Goal: Submit feedback/report problem: Submit feedback/report problem

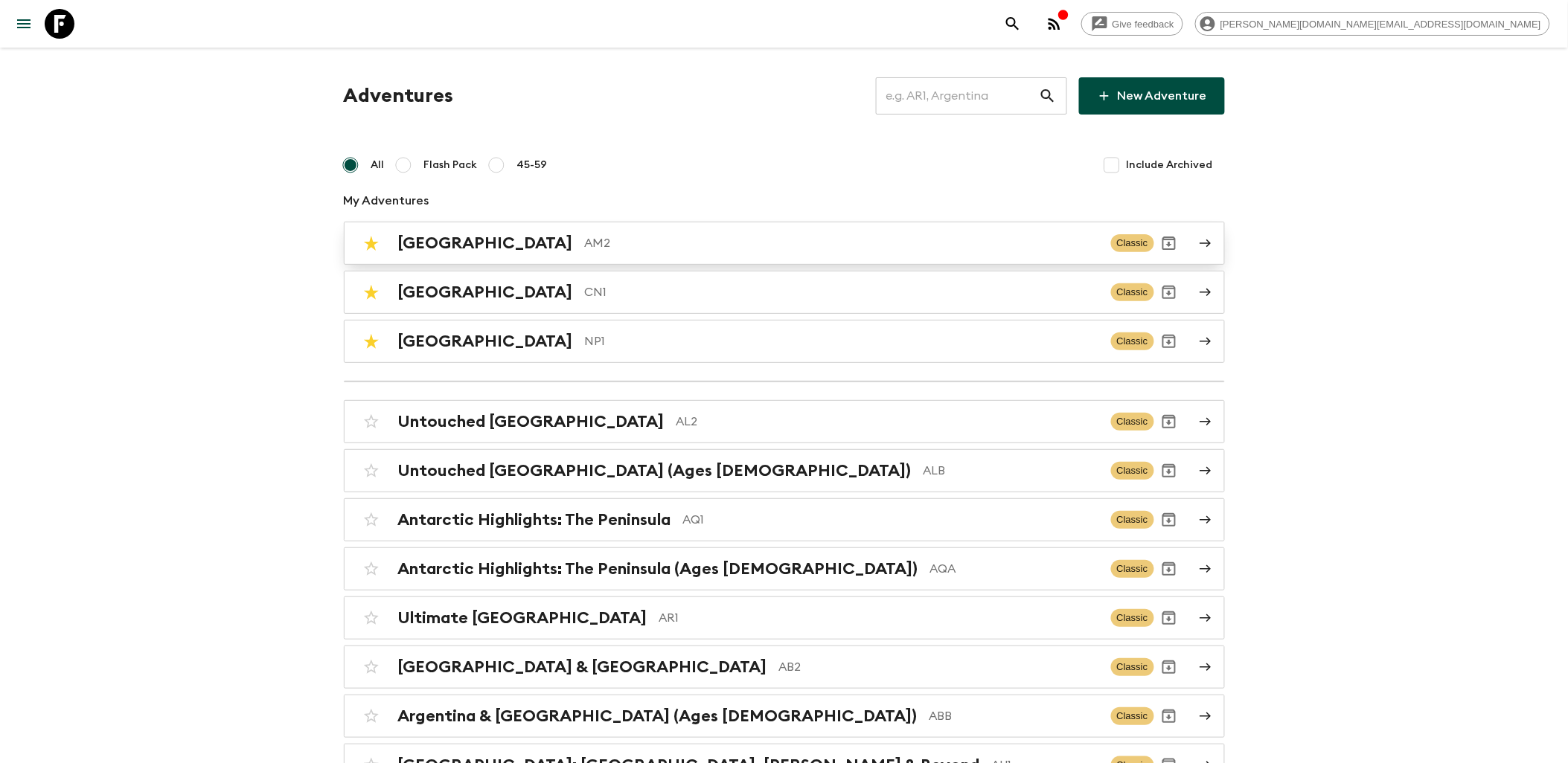
click at [500, 253] on div "Armenia AM2 Classic" at bounding box center [755, 243] width 798 height 29
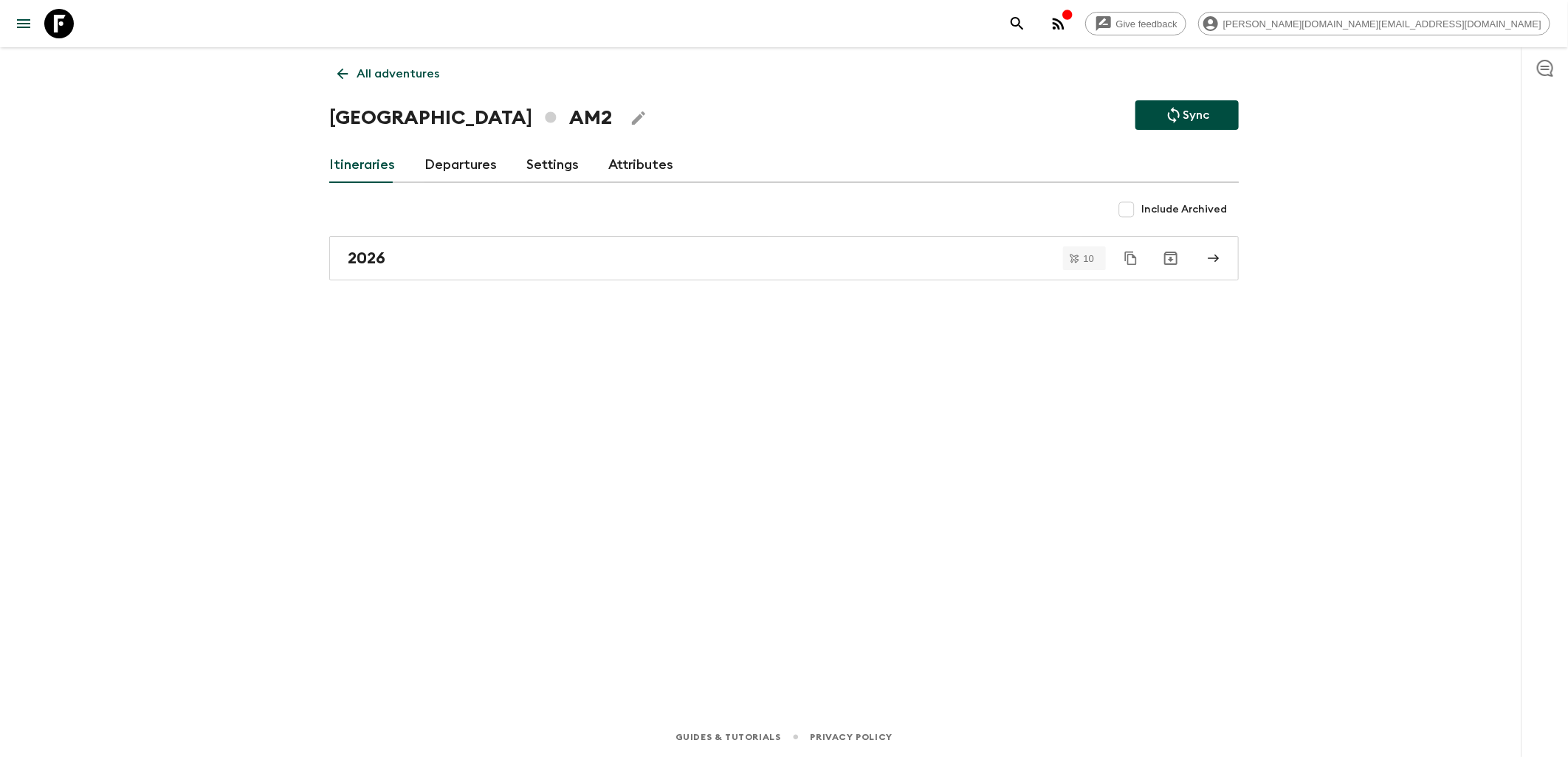
click at [476, 258] on div "2026" at bounding box center [770, 259] width 845 height 19
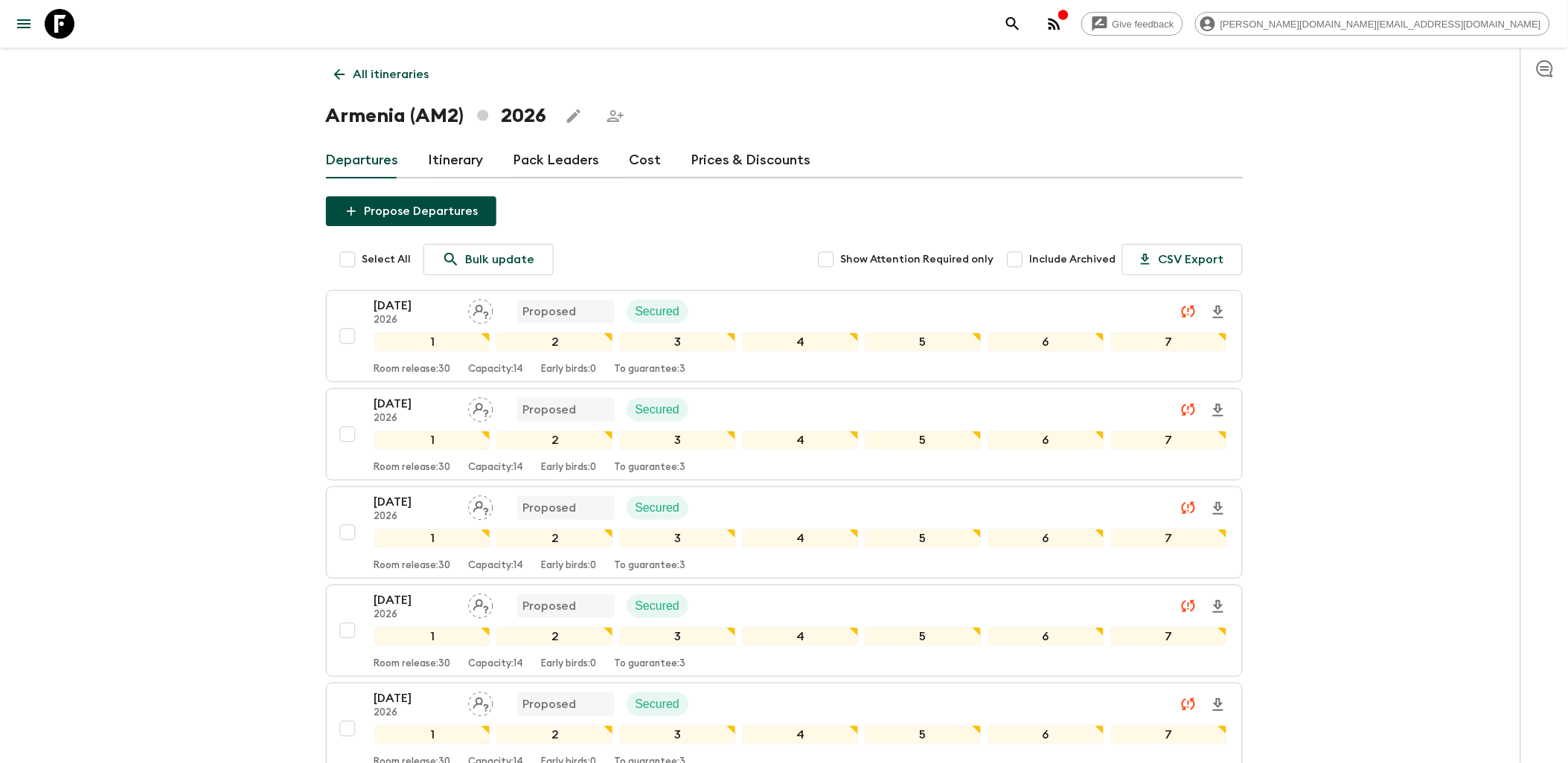
click at [467, 152] on link "Itinerary" at bounding box center [456, 161] width 55 height 35
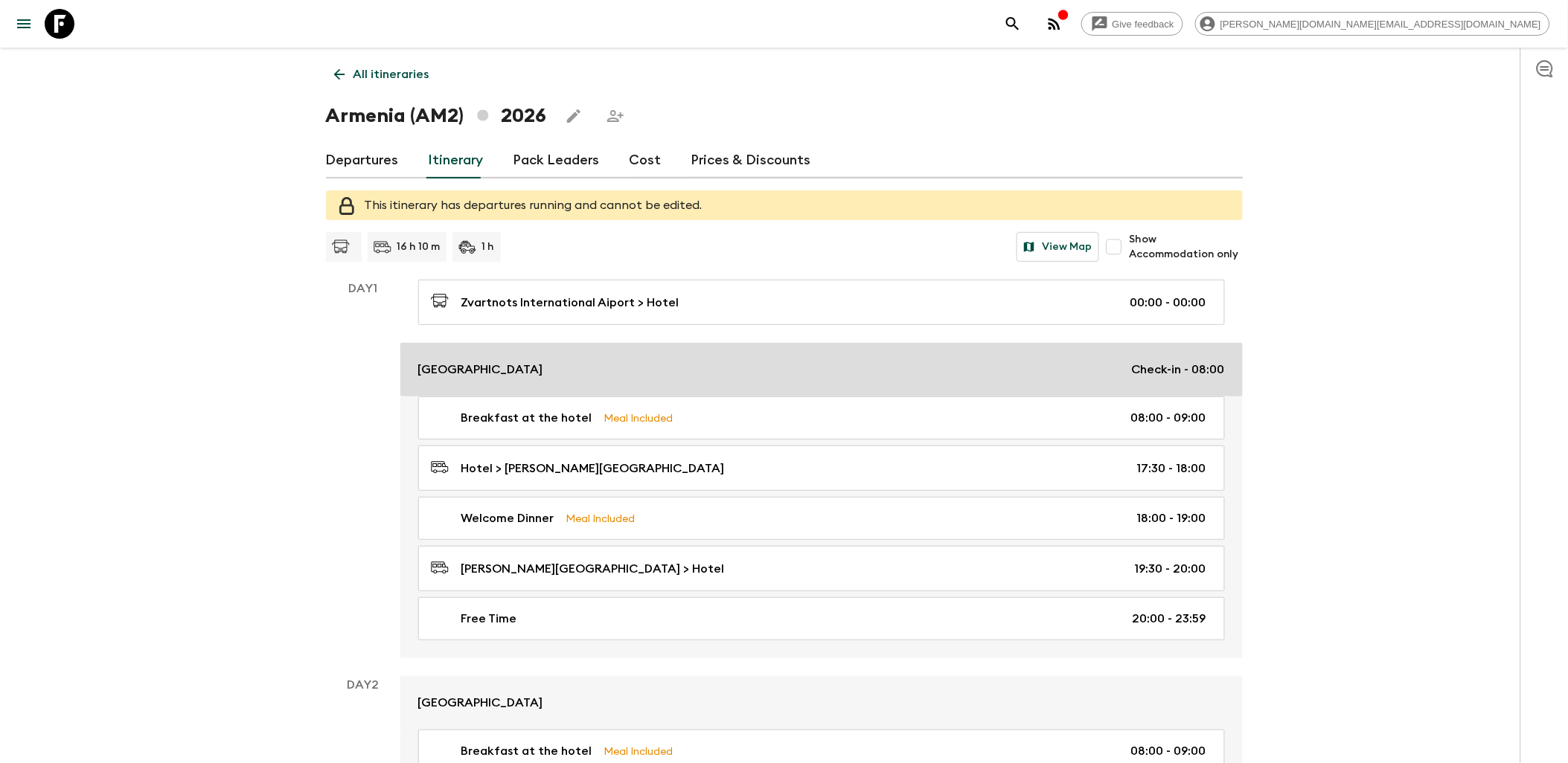
click at [692, 366] on div "Red Bridge Hotel Check-in - 08:00" at bounding box center [821, 370] width 807 height 18
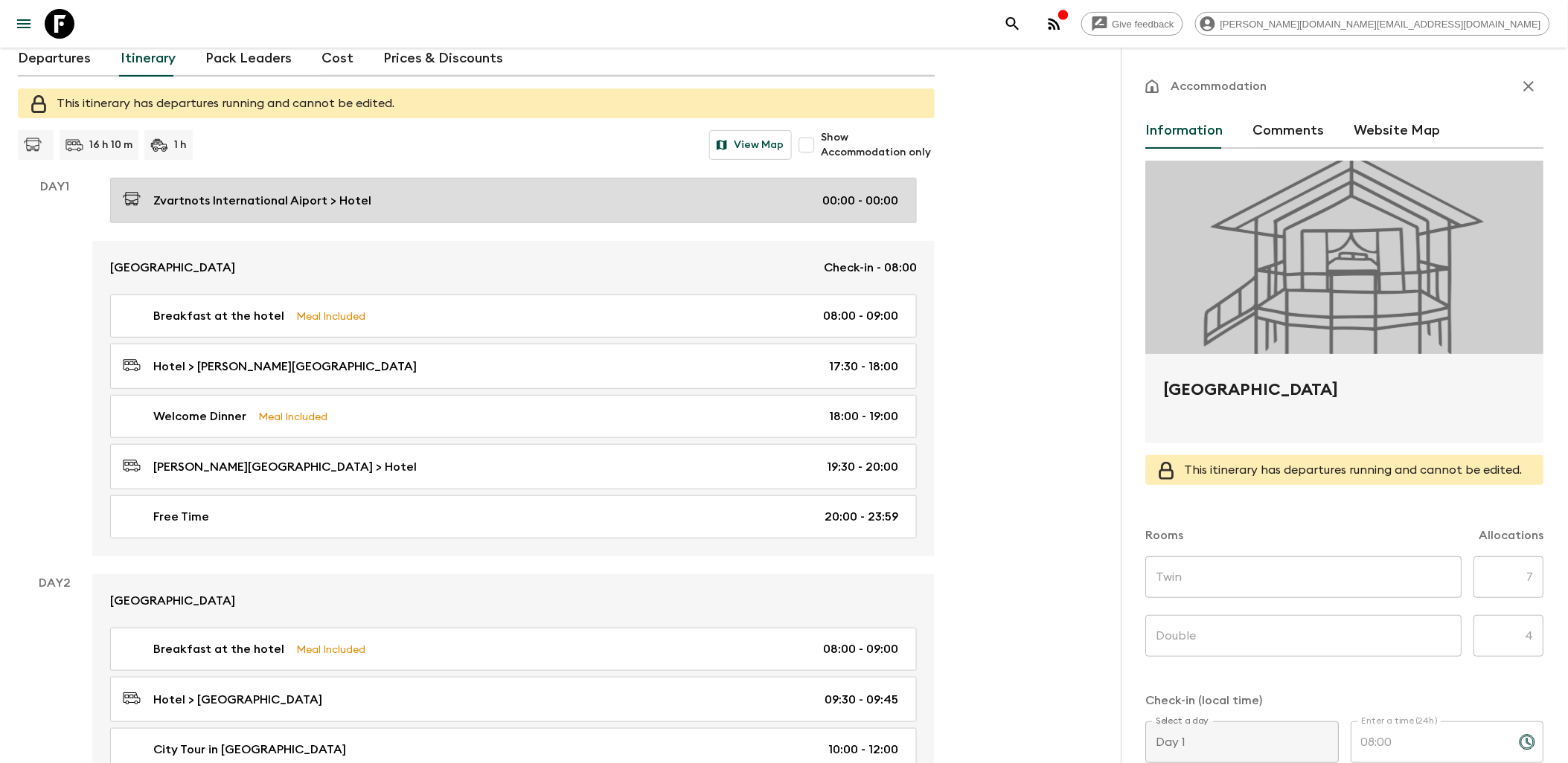
scroll to position [82, 0]
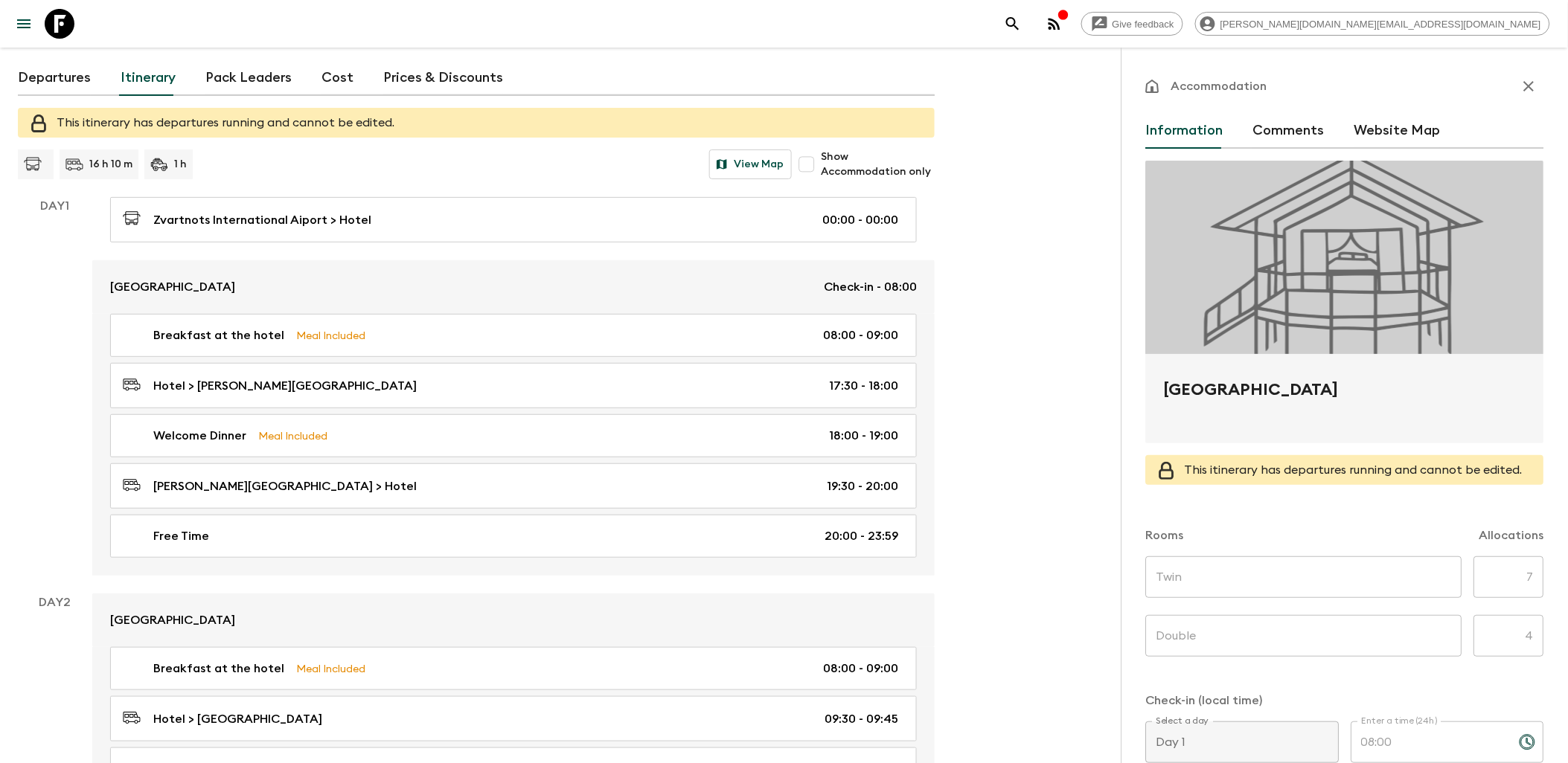
click at [1523, 84] on icon "button" at bounding box center [1529, 86] width 18 height 18
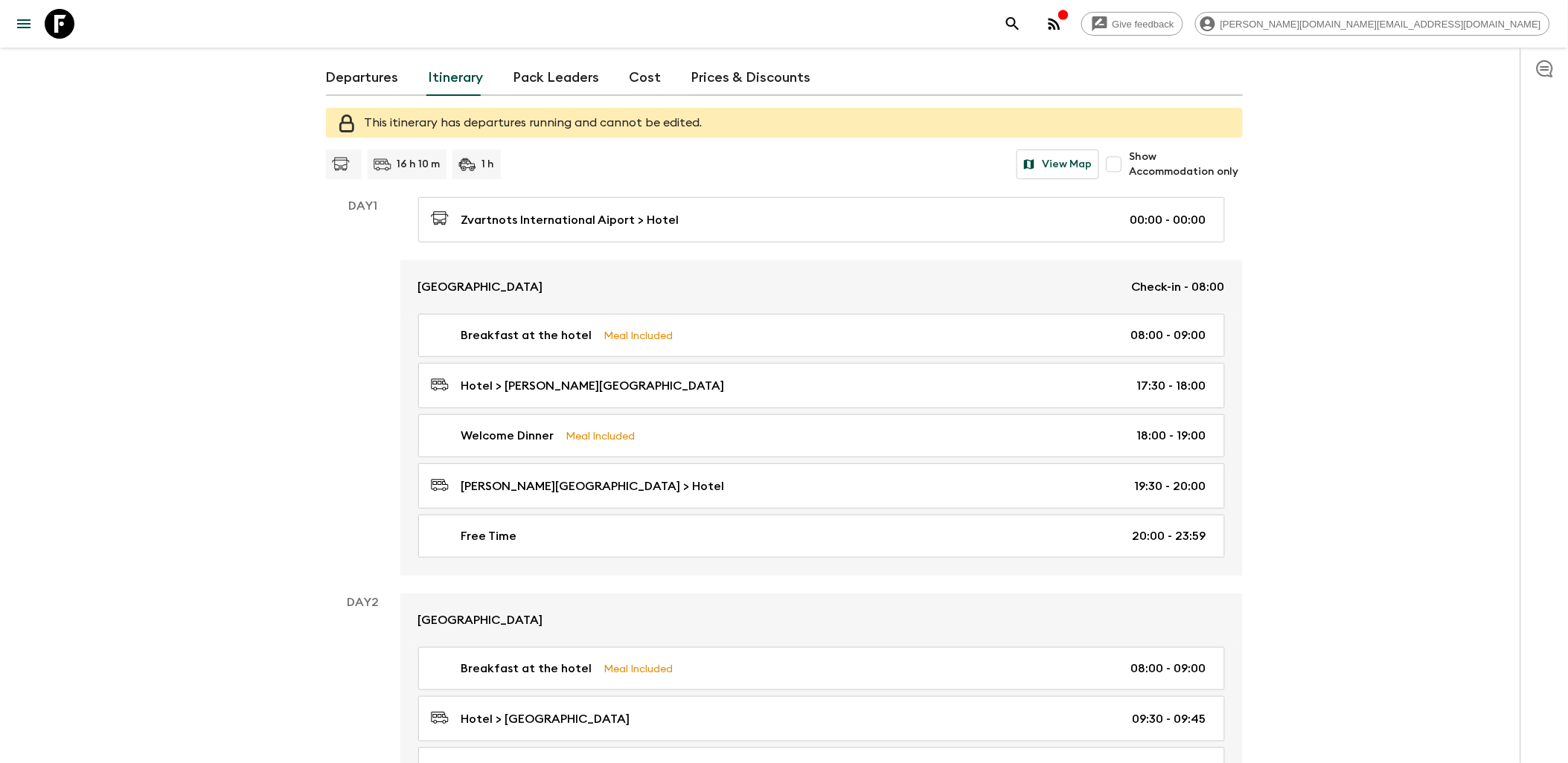
click at [390, 72] on link "Departures" at bounding box center [362, 77] width 73 height 35
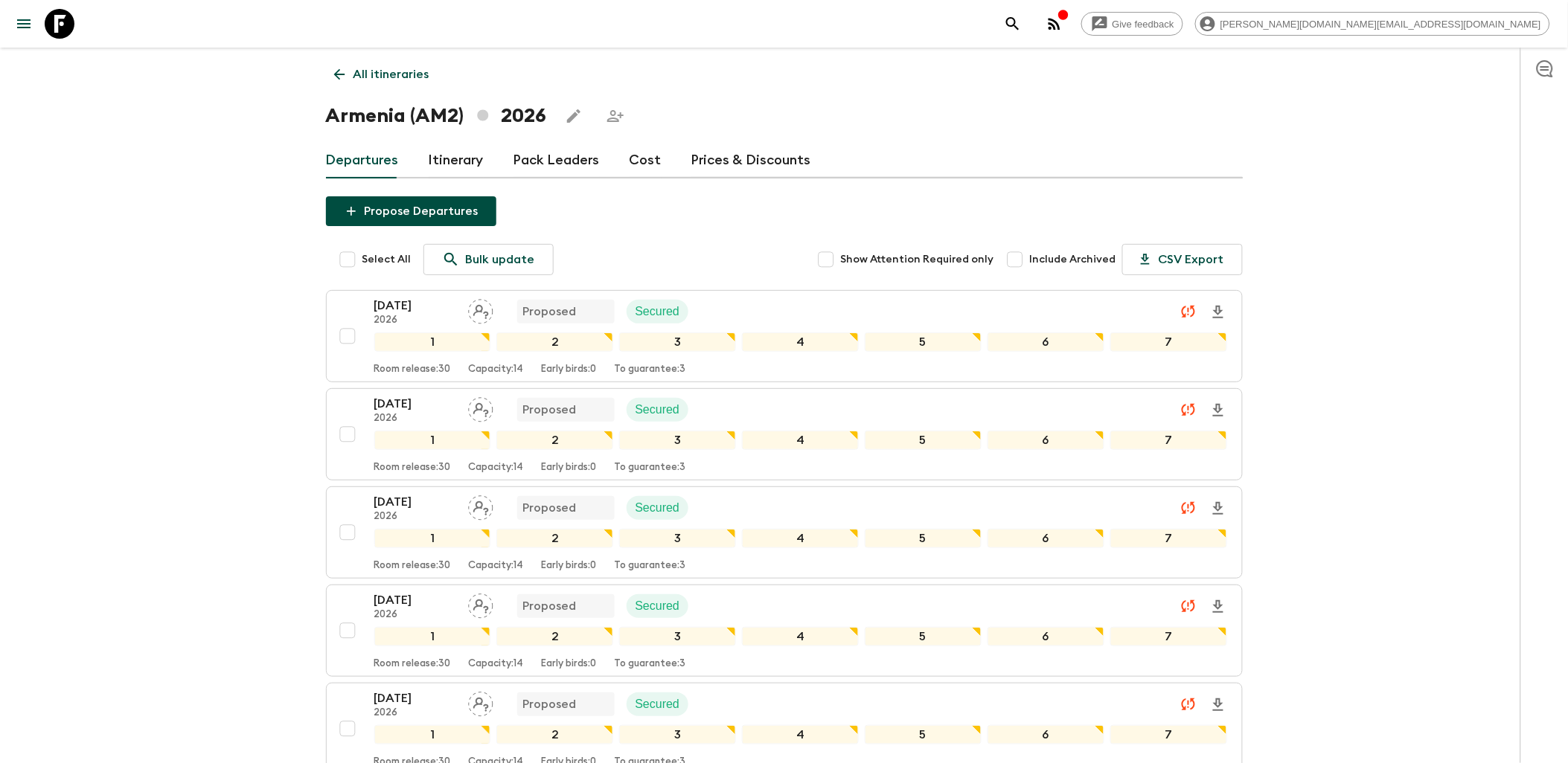
click at [451, 162] on link "Itinerary" at bounding box center [456, 161] width 55 height 35
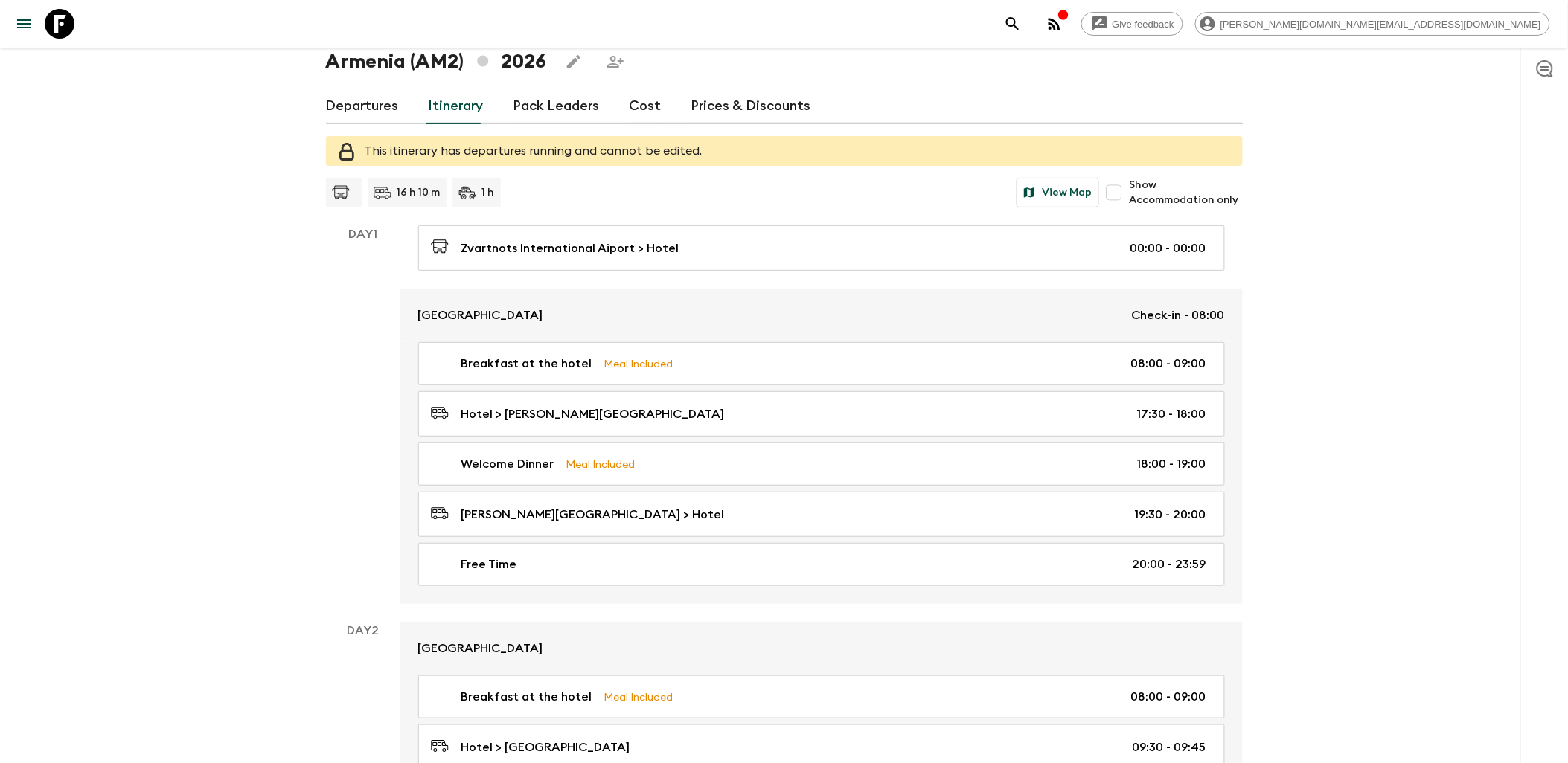
scroll to position [82, 0]
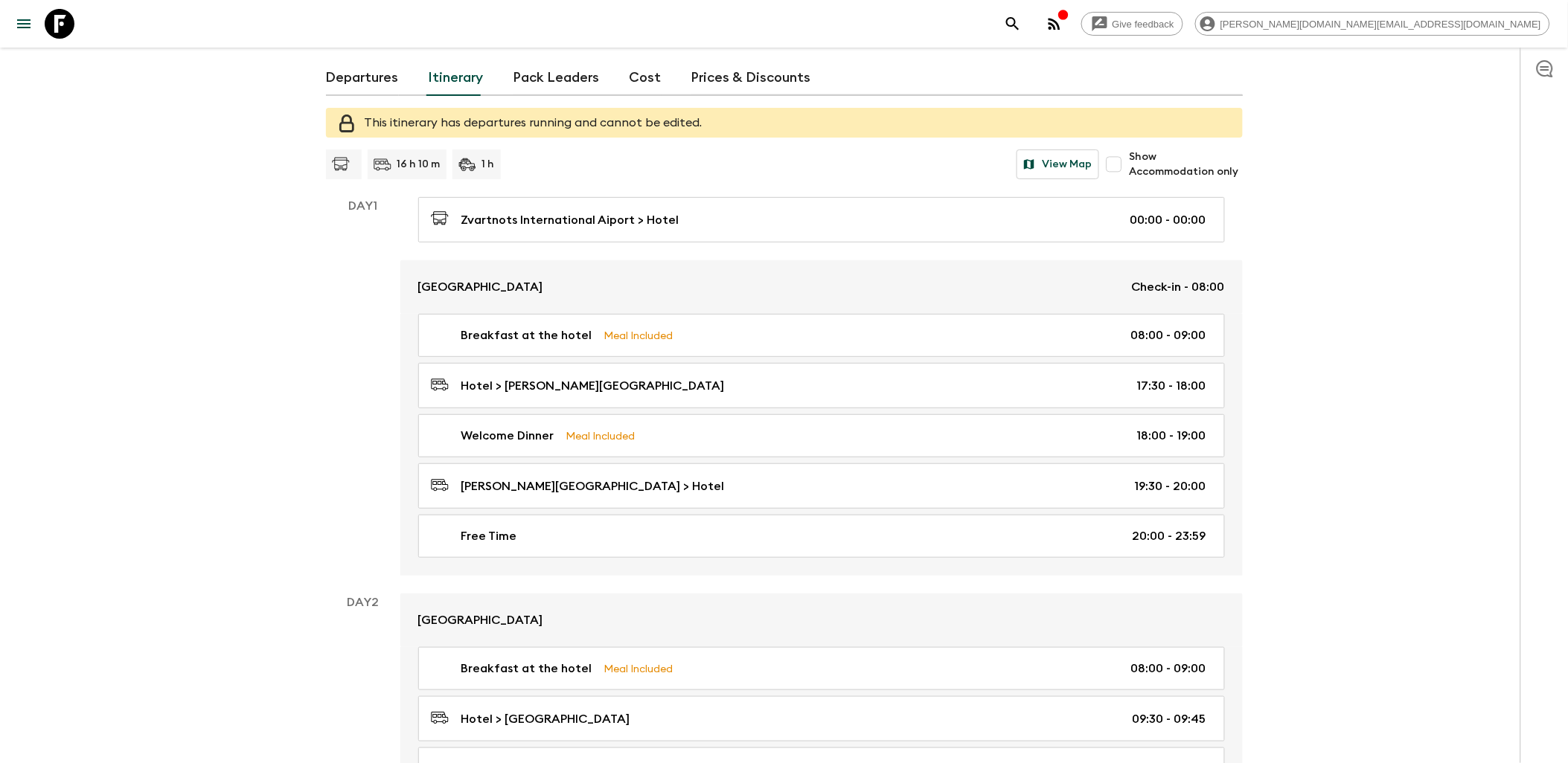
click at [1125, 166] on input "Show Accommodation only" at bounding box center [1114, 164] width 29 height 29
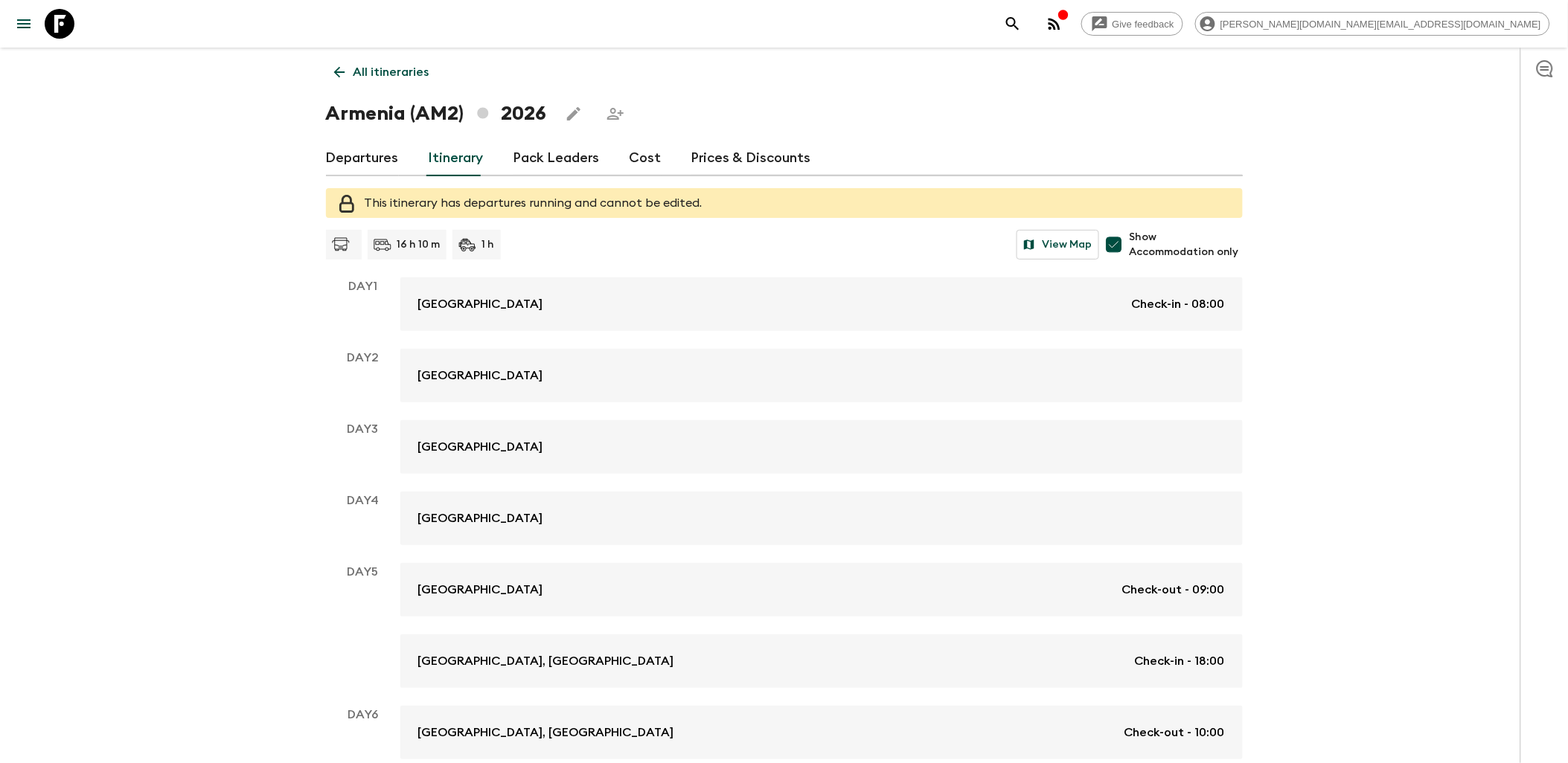
scroll to position [0, 0]
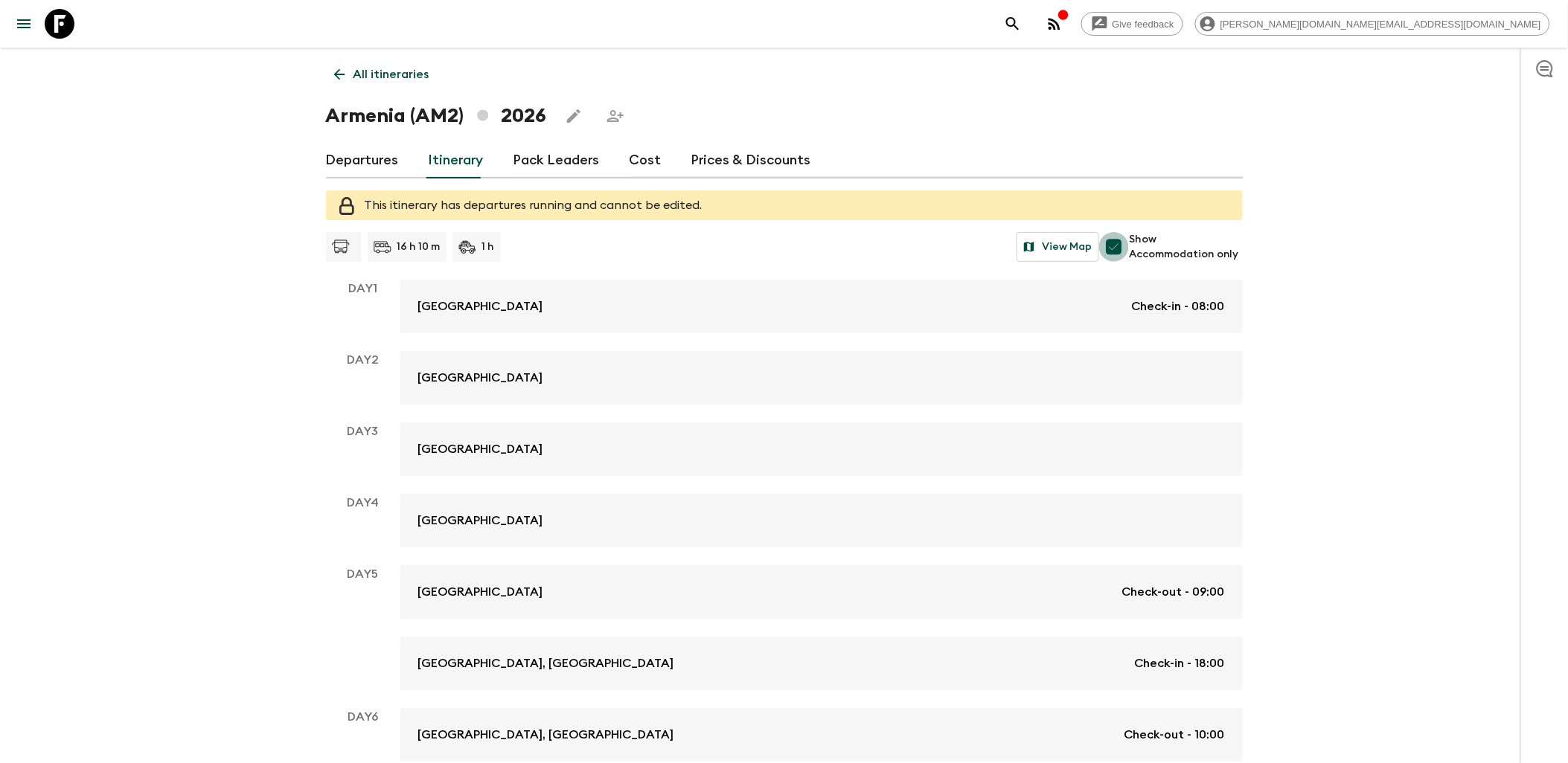
click at [1112, 240] on input "Show Accommodation only" at bounding box center [1114, 247] width 29 height 29
checkbox input "false"
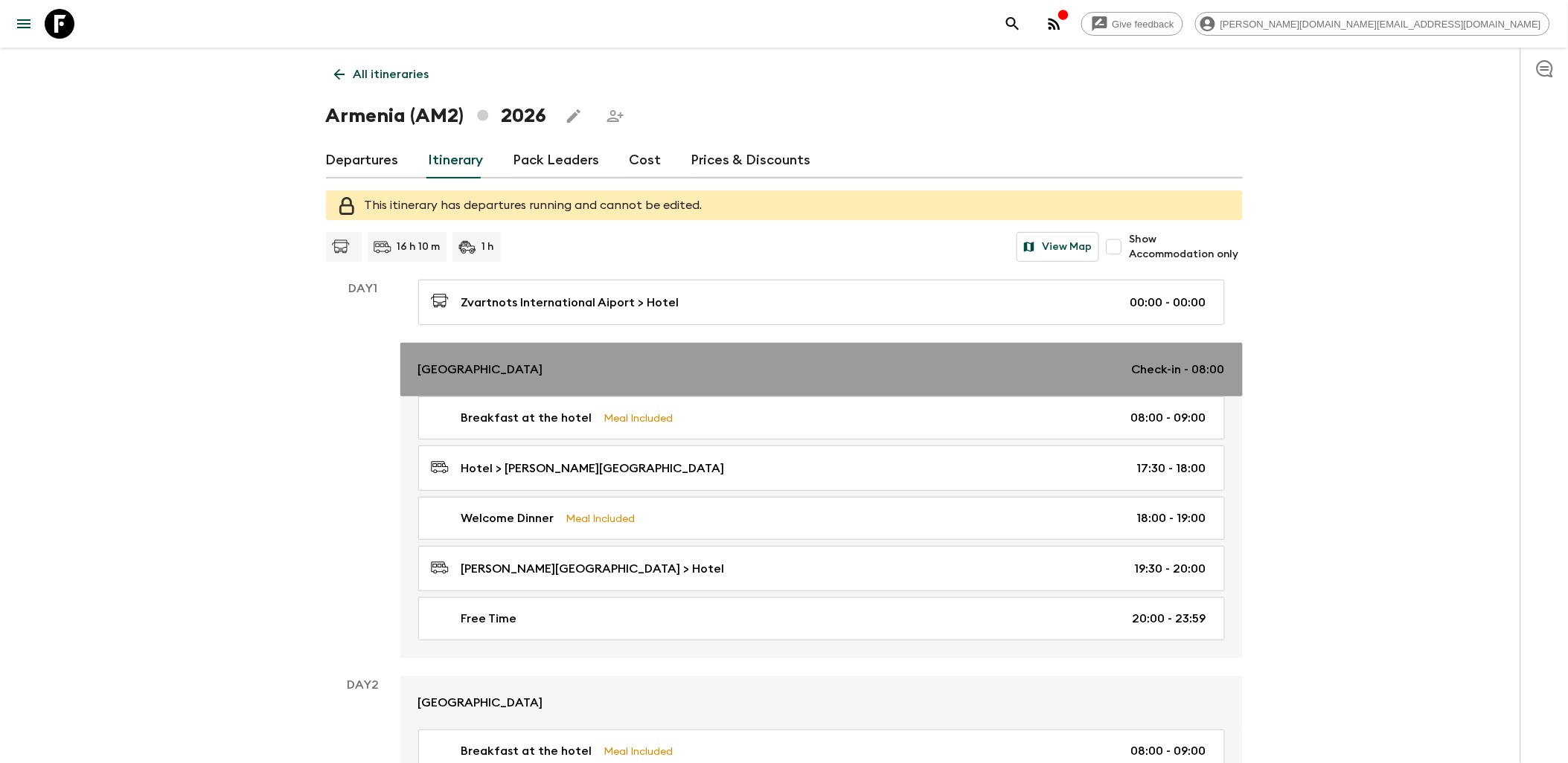
click at [636, 352] on link "Red Bridge Hotel Check-in - 08:00" at bounding box center [821, 370] width 842 height 54
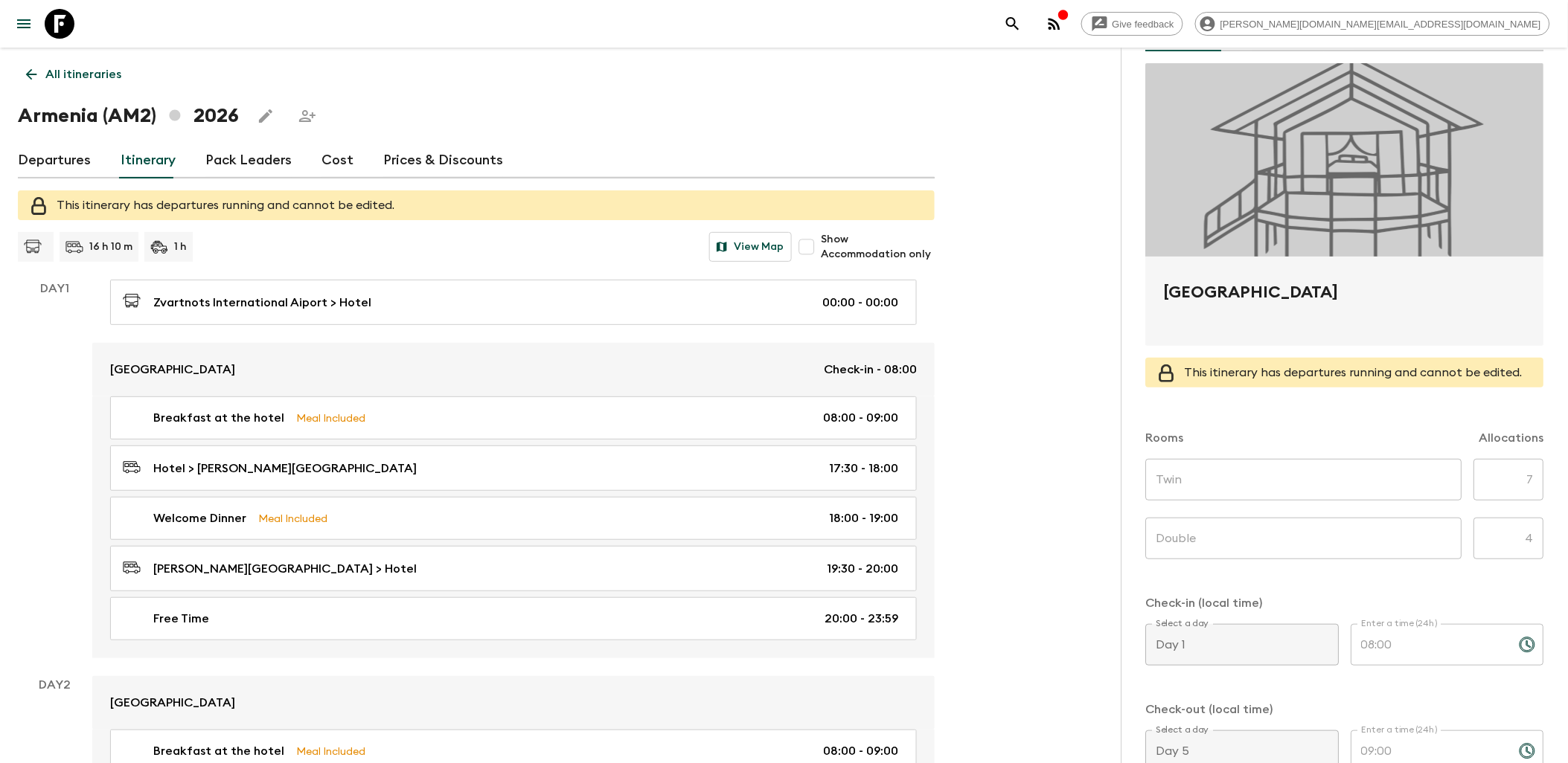
scroll to position [331, 0]
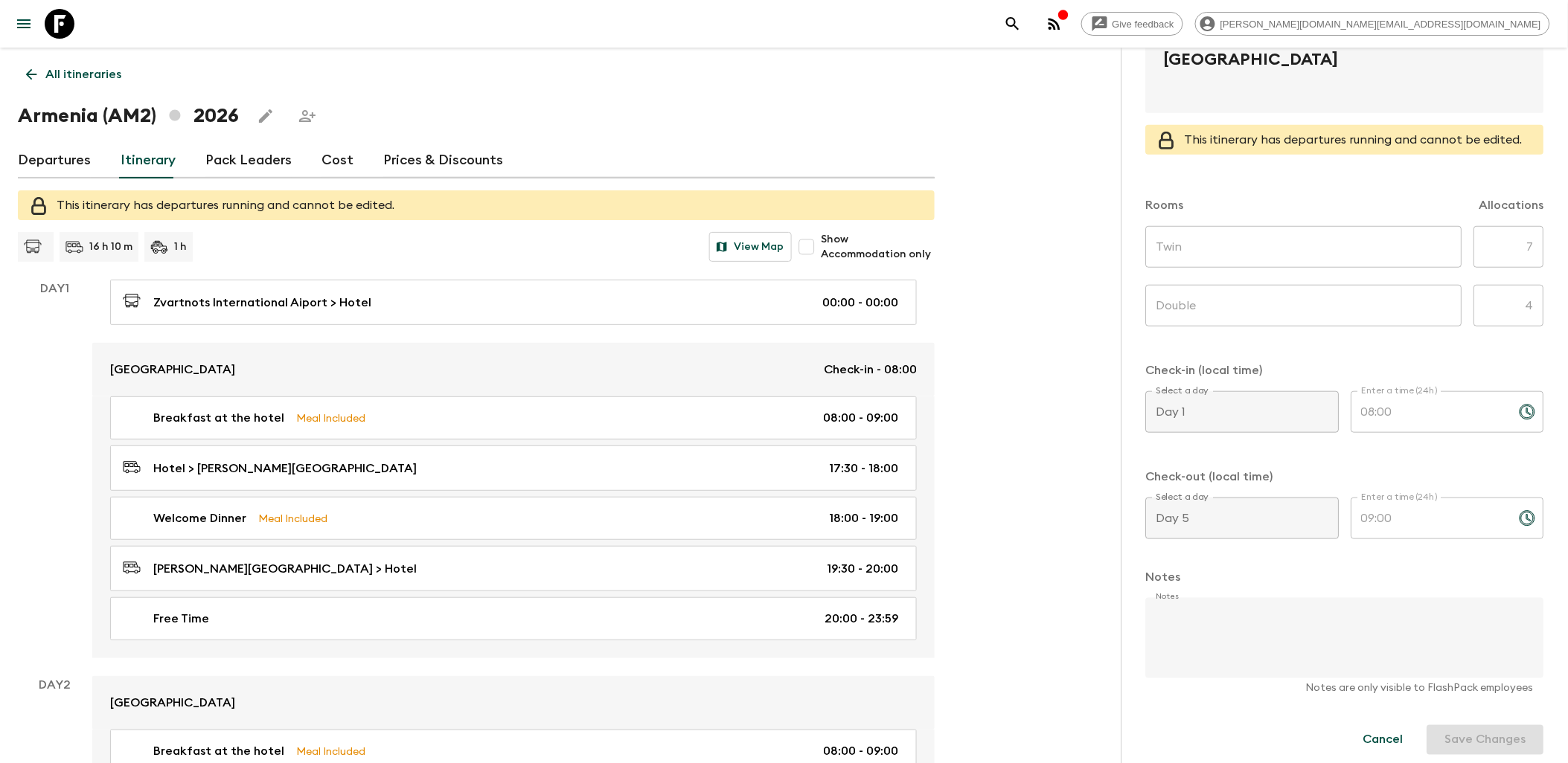
click at [1304, 625] on textarea "Notes" at bounding box center [1339, 638] width 387 height 80
drag, startPoint x: 1402, startPoint y: 620, endPoint x: 1136, endPoint y: 614, distance: 266.1
click at [1136, 614] on div "Accommodation Information Comments Website Map Red Bridge Hotel This itinerary …" at bounding box center [1344, 430] width 446 height 763
type textarea "Red Bridge no longer being used"
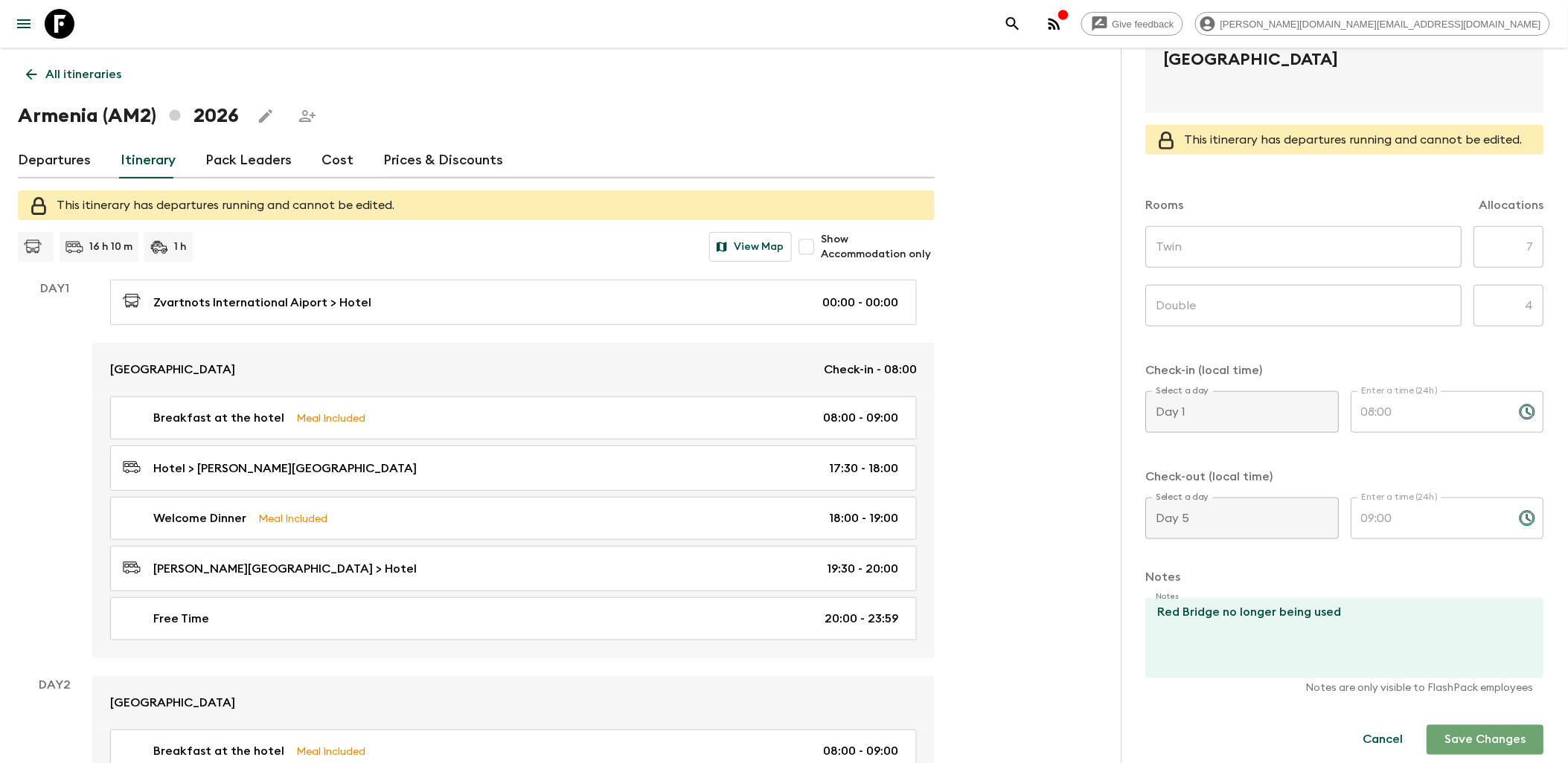
click at [1492, 751] on button "Save Changes" at bounding box center [1486, 739] width 117 height 29
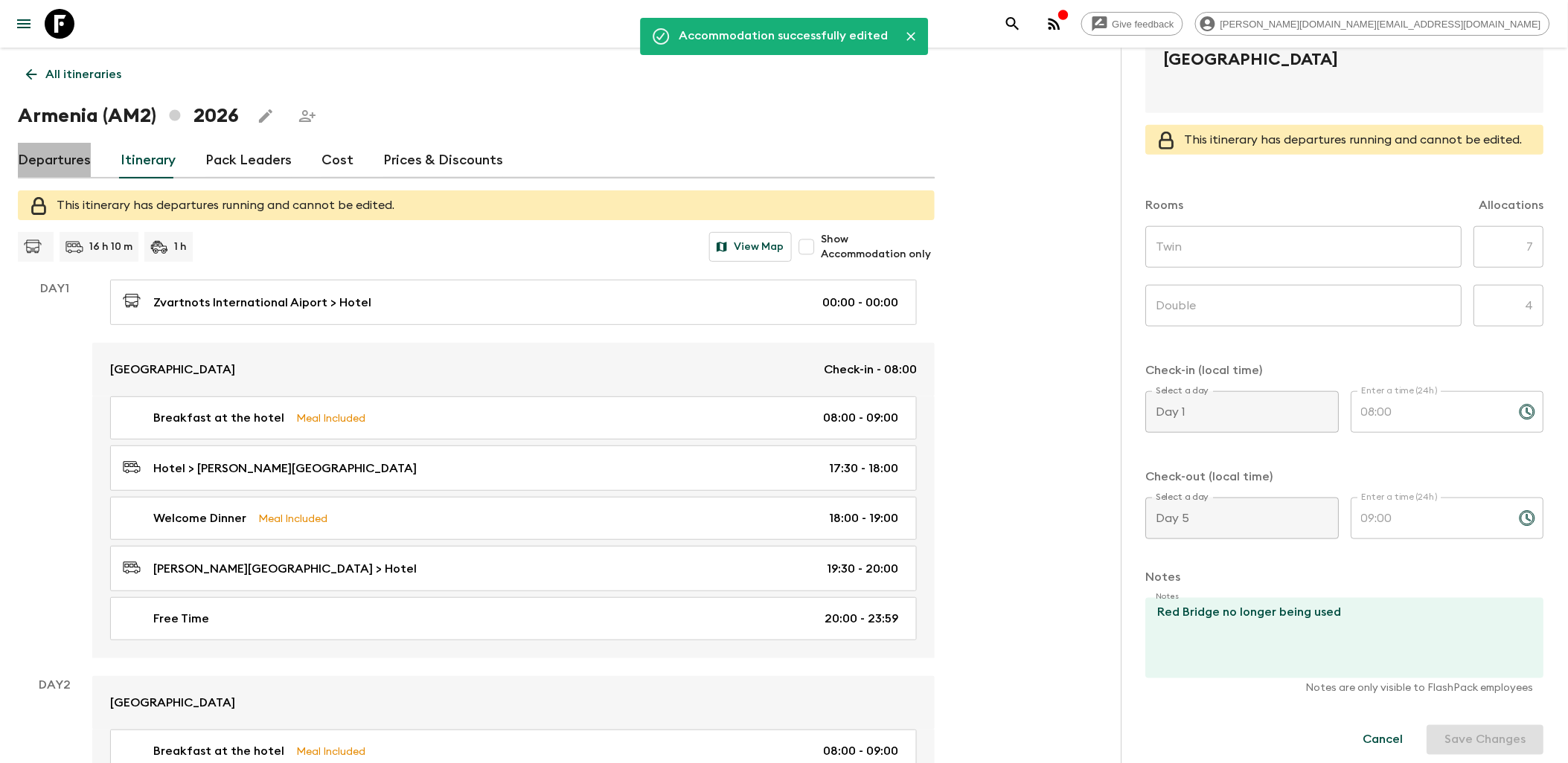
click at [47, 149] on link "Departures" at bounding box center [54, 161] width 73 height 35
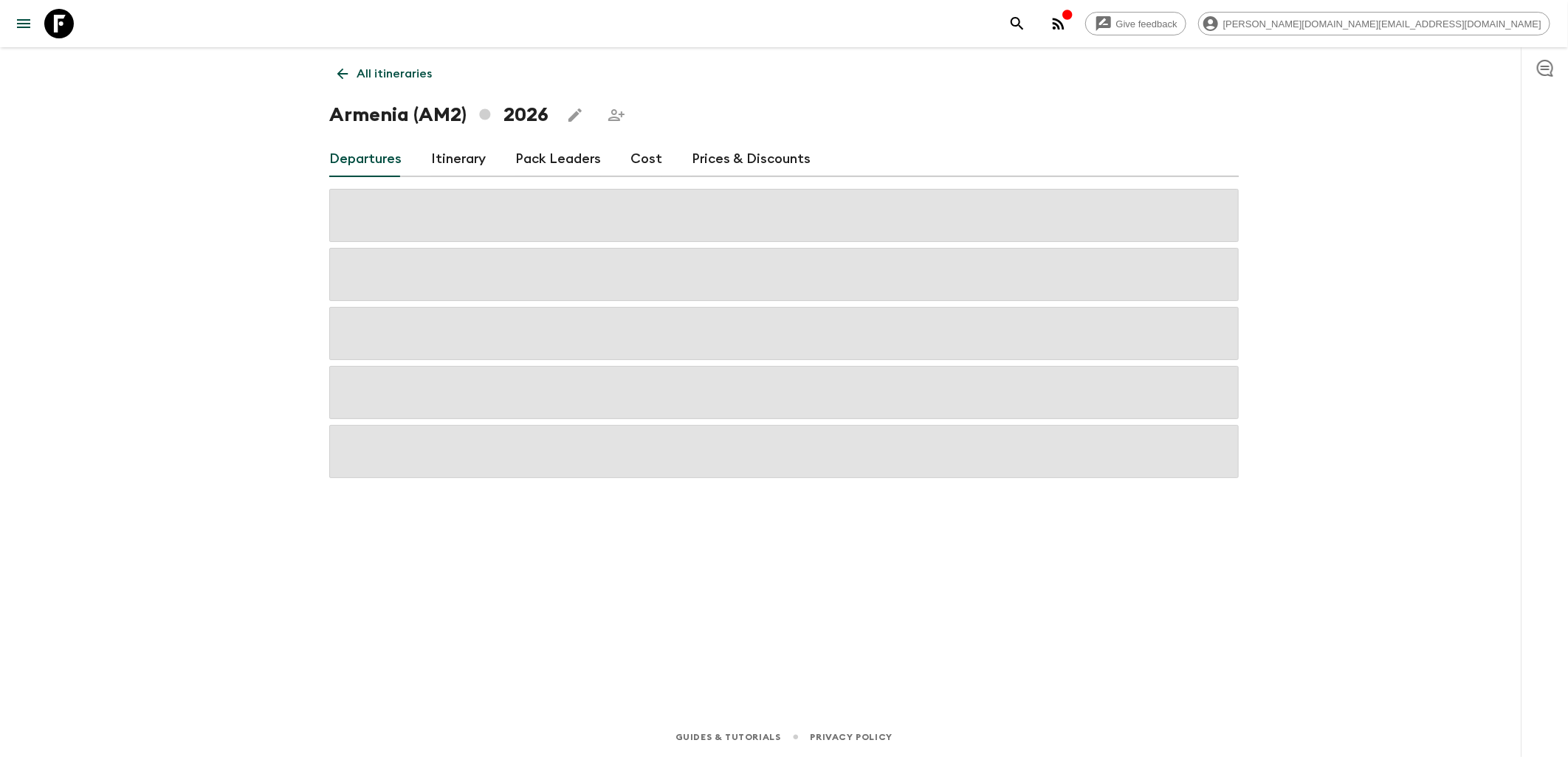
click at [884, 218] on span at bounding box center [784, 215] width 909 height 54
click at [449, 156] on link "Itinerary" at bounding box center [458, 160] width 55 height 35
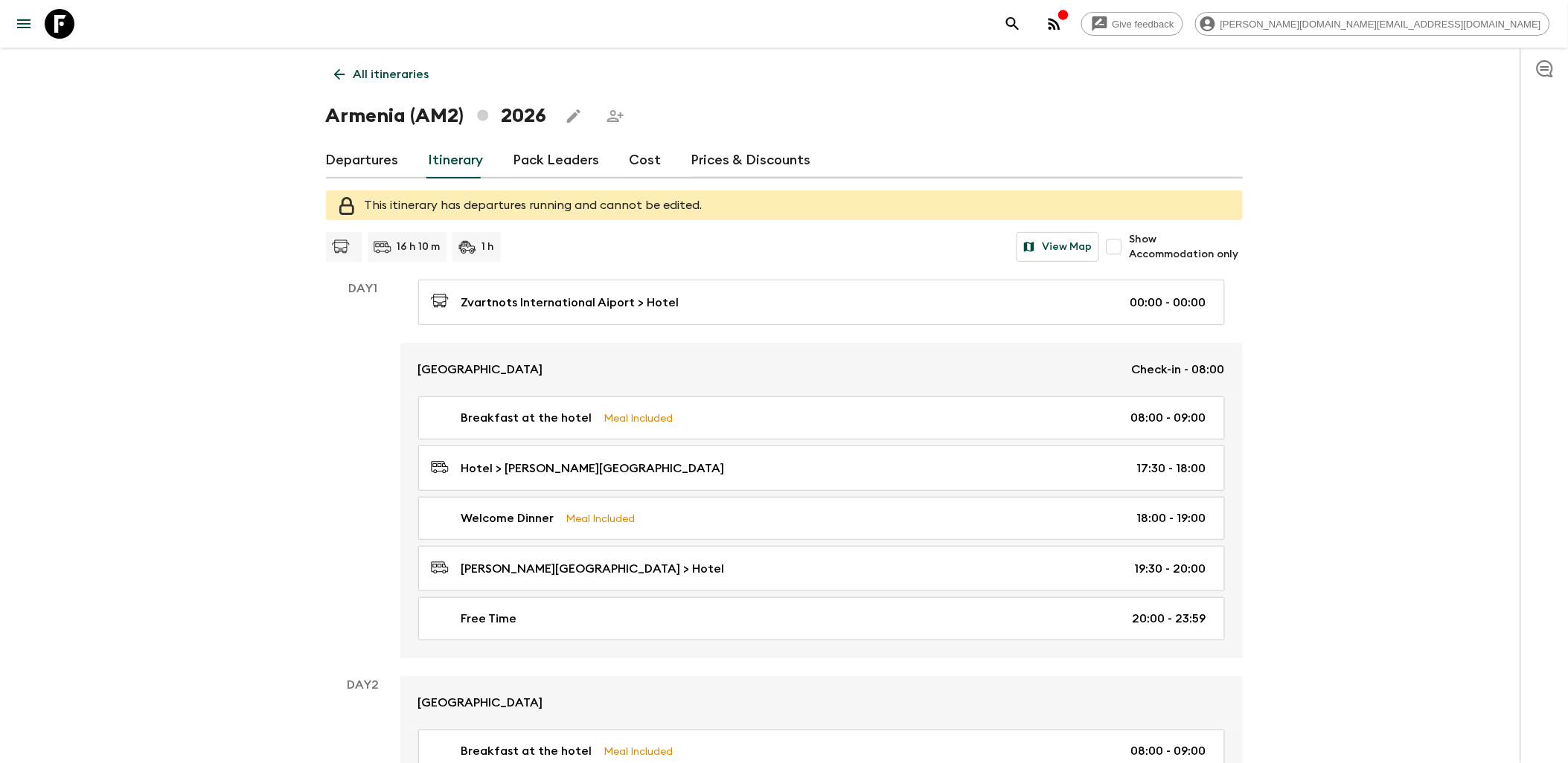
click at [366, 162] on link "Departures" at bounding box center [362, 161] width 73 height 35
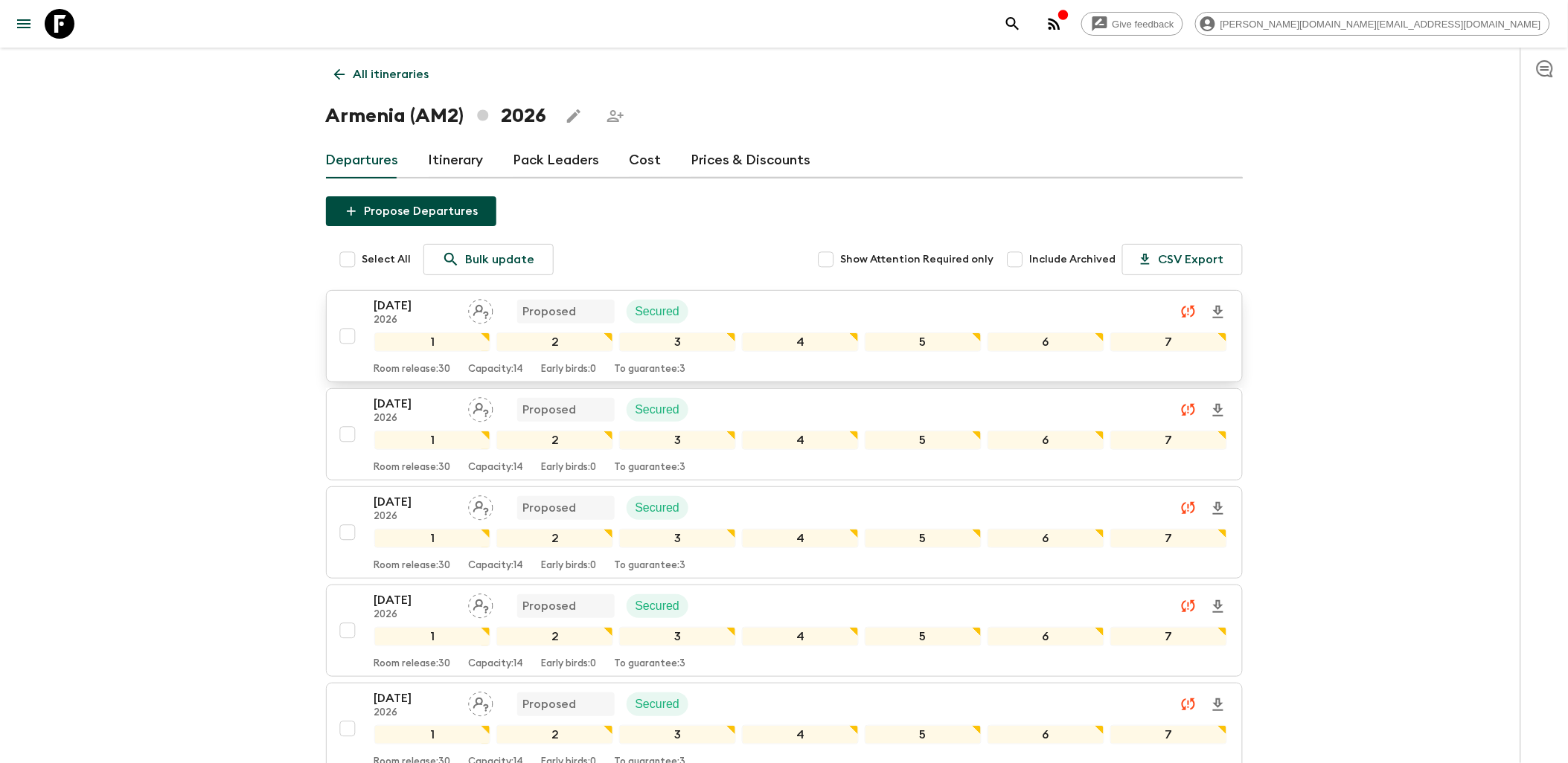
click at [744, 301] on div "26 Apr 2026 2026 Proposed Secured" at bounding box center [800, 312] width 853 height 29
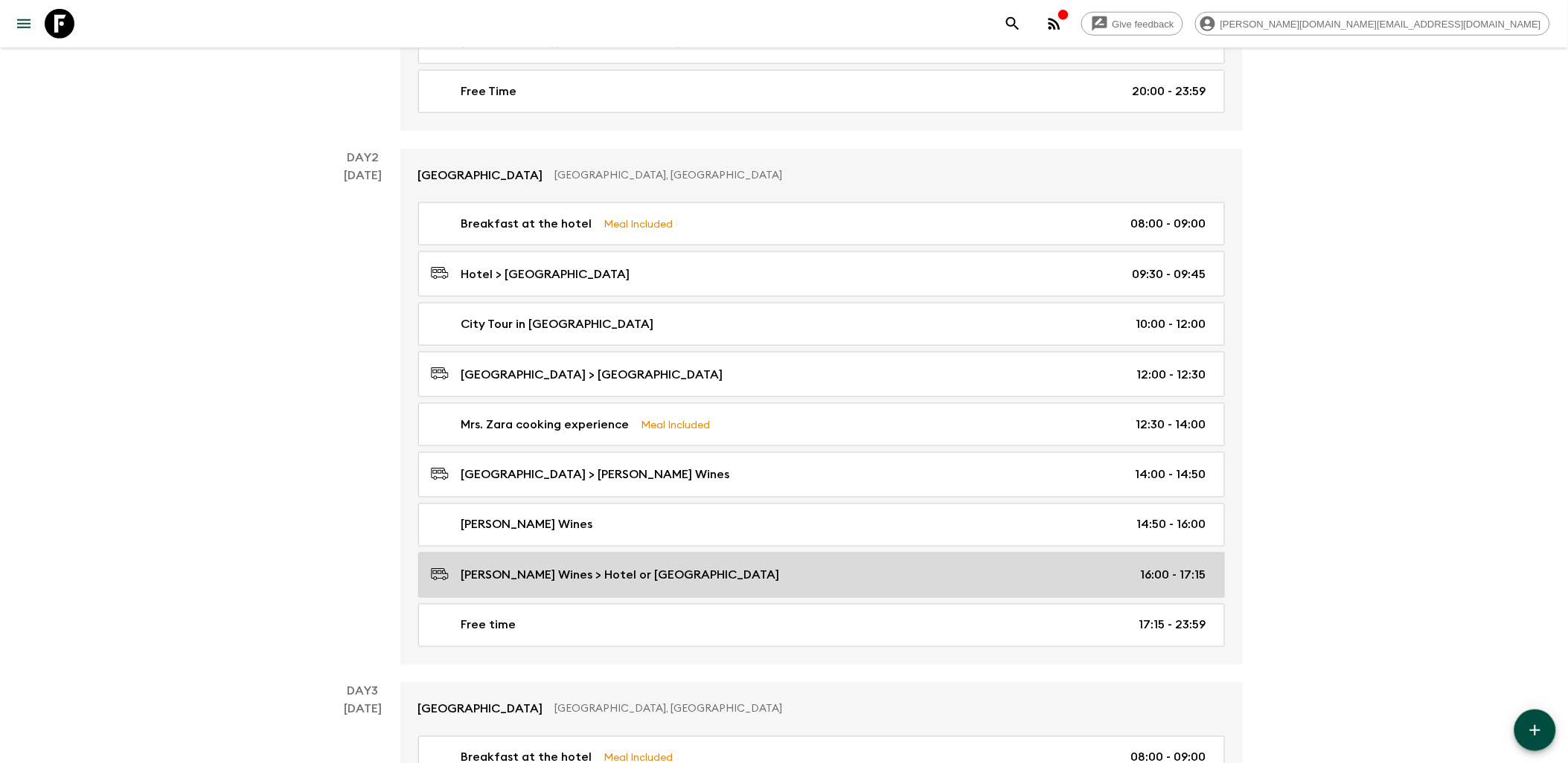
scroll to position [578, 0]
